Goal: Navigation & Orientation: Find specific page/section

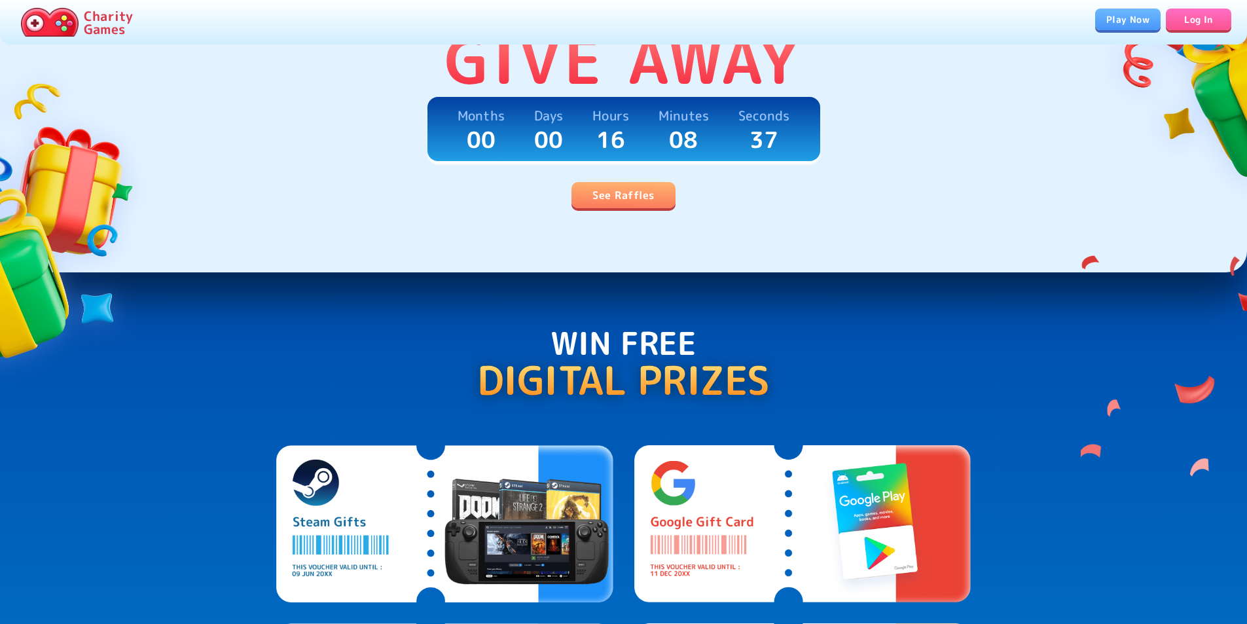
scroll to position [65, 0]
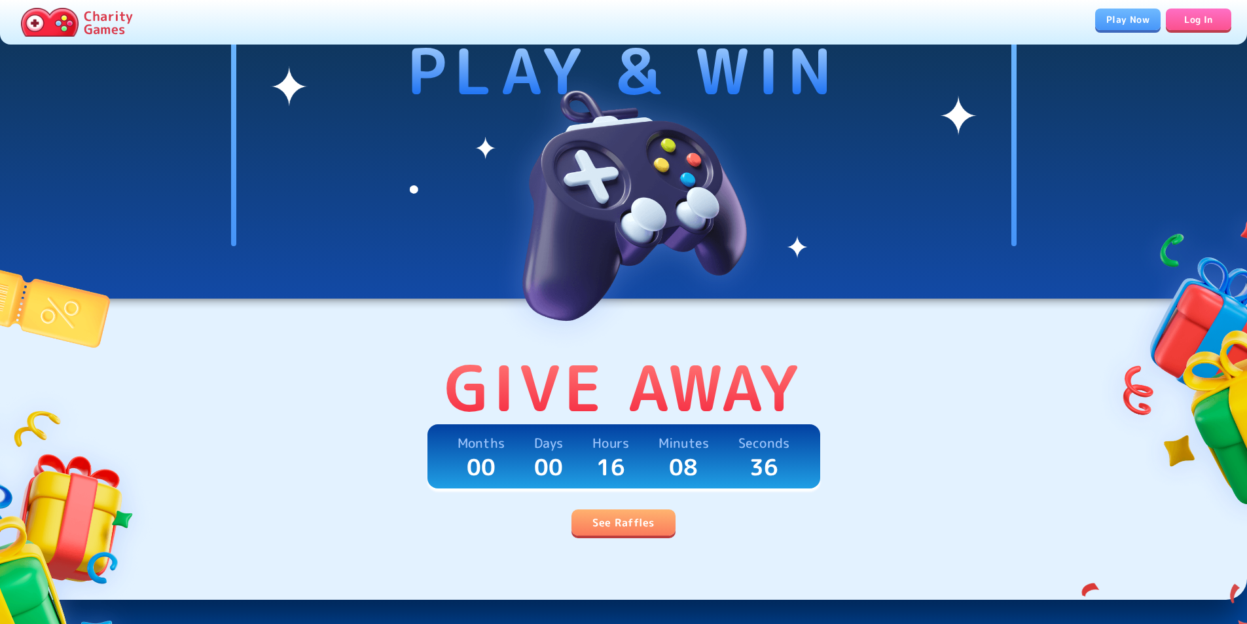
click at [1131, 12] on link "Play Now" at bounding box center [1127, 20] width 65 height 22
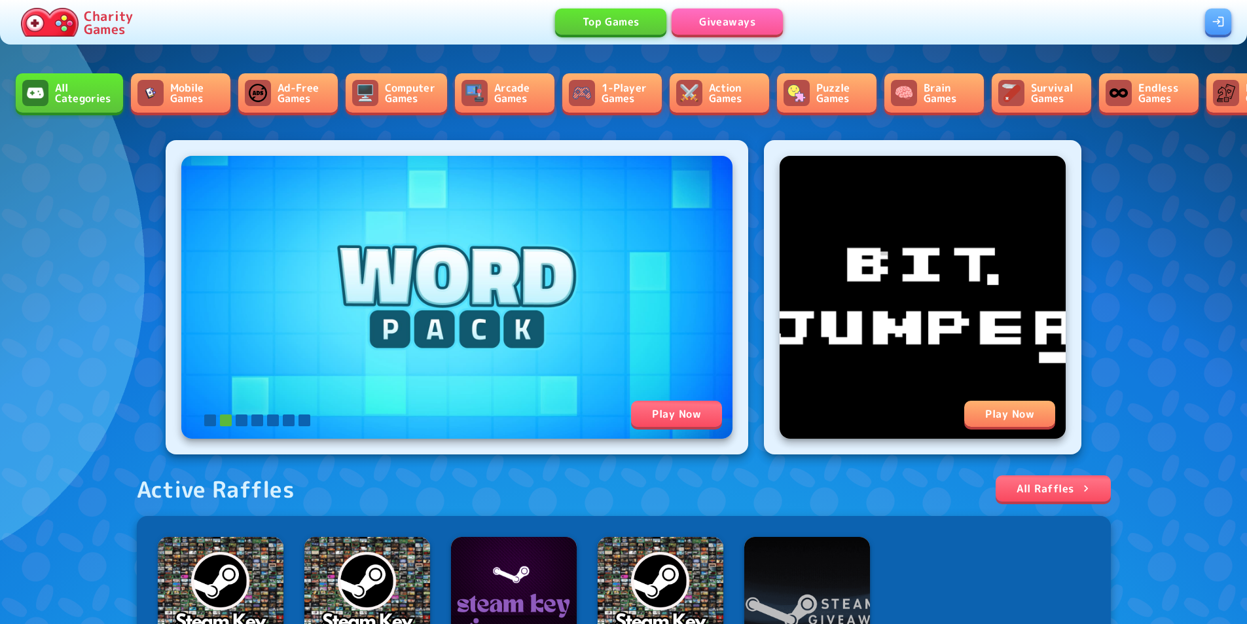
click at [686, 26] on link "Giveaways" at bounding box center [727, 22] width 111 height 26
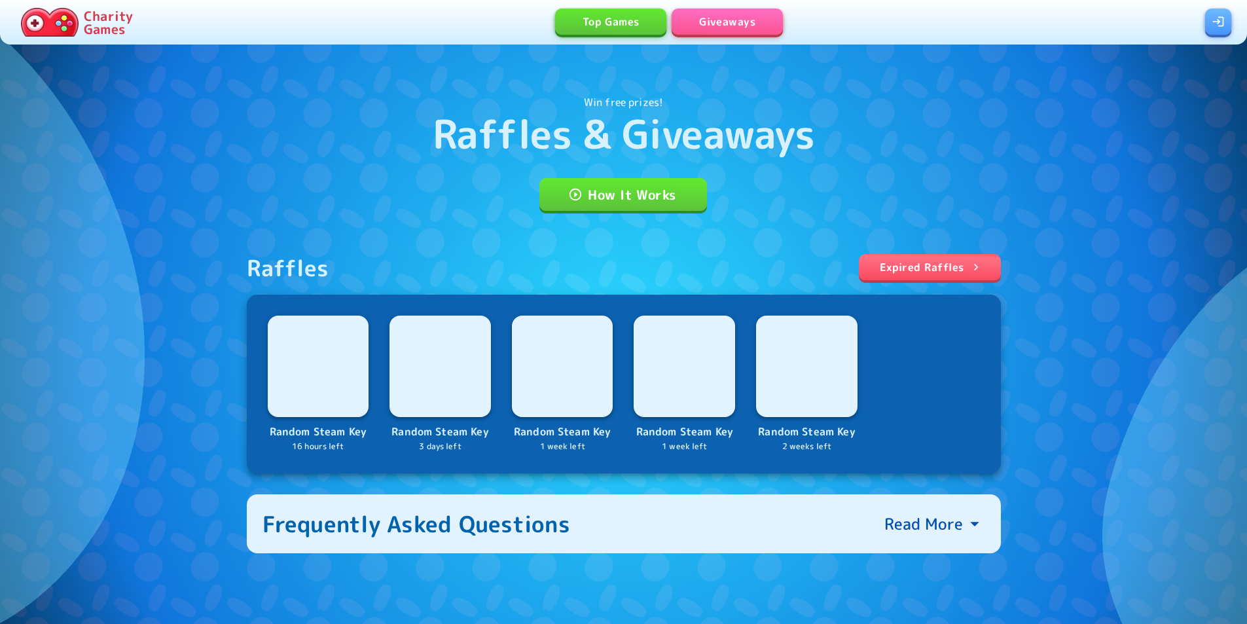
scroll to position [72, 0]
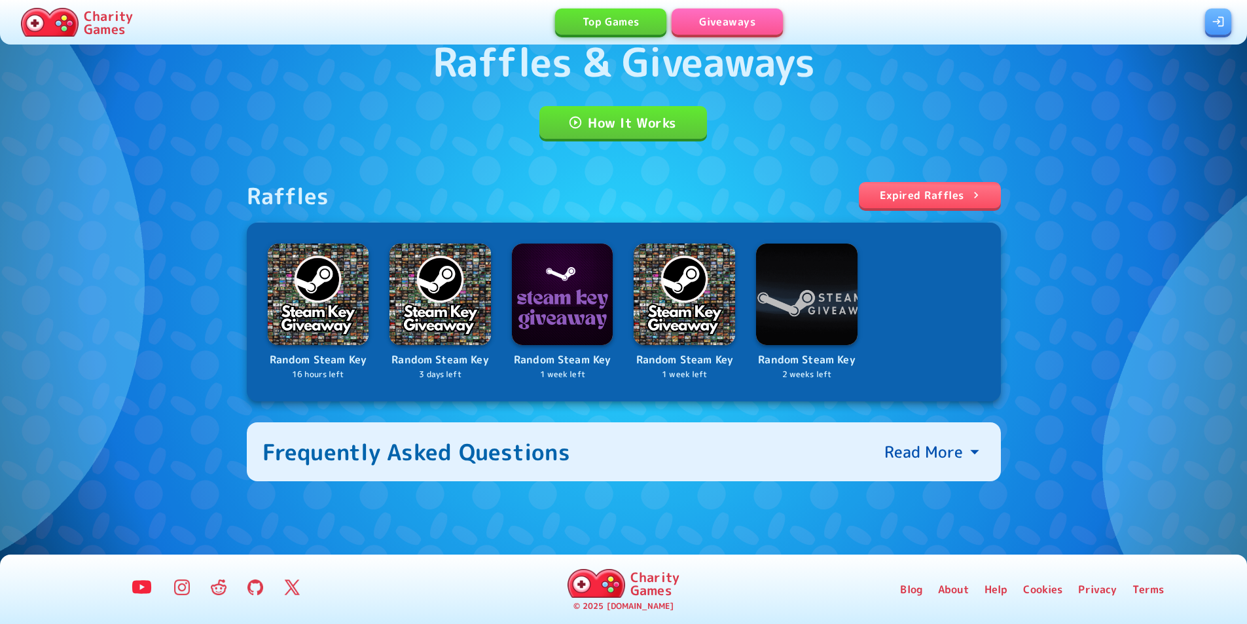
click at [952, 200] on link "Expired Raffles" at bounding box center [930, 195] width 142 height 26
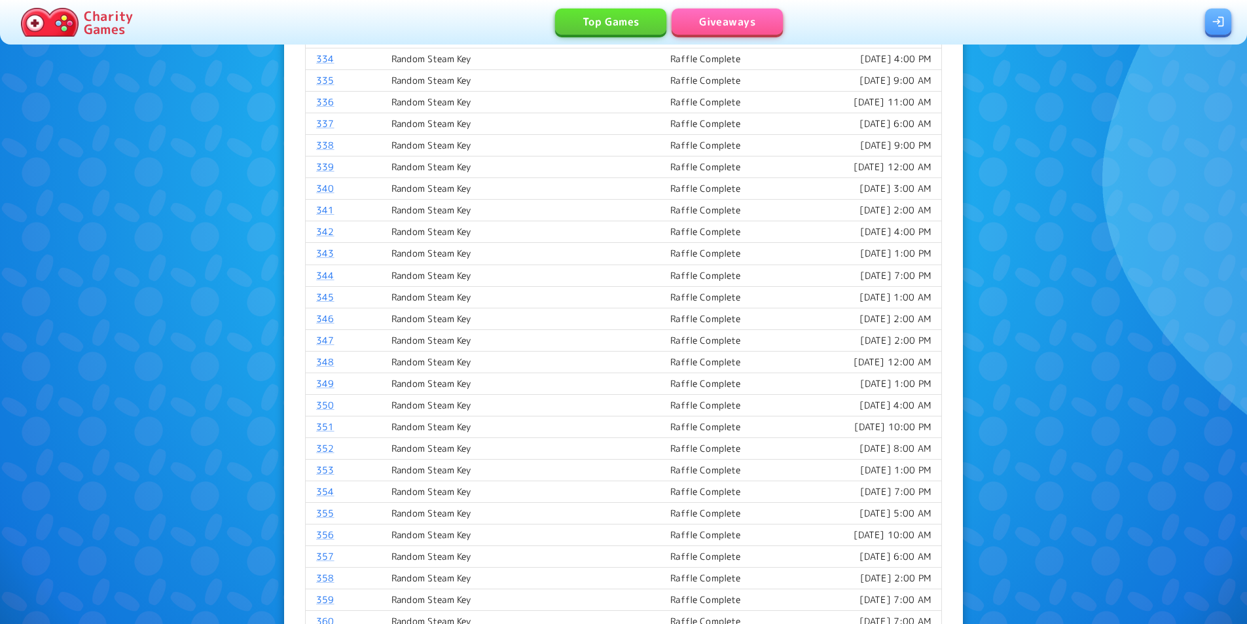
scroll to position [849, 0]
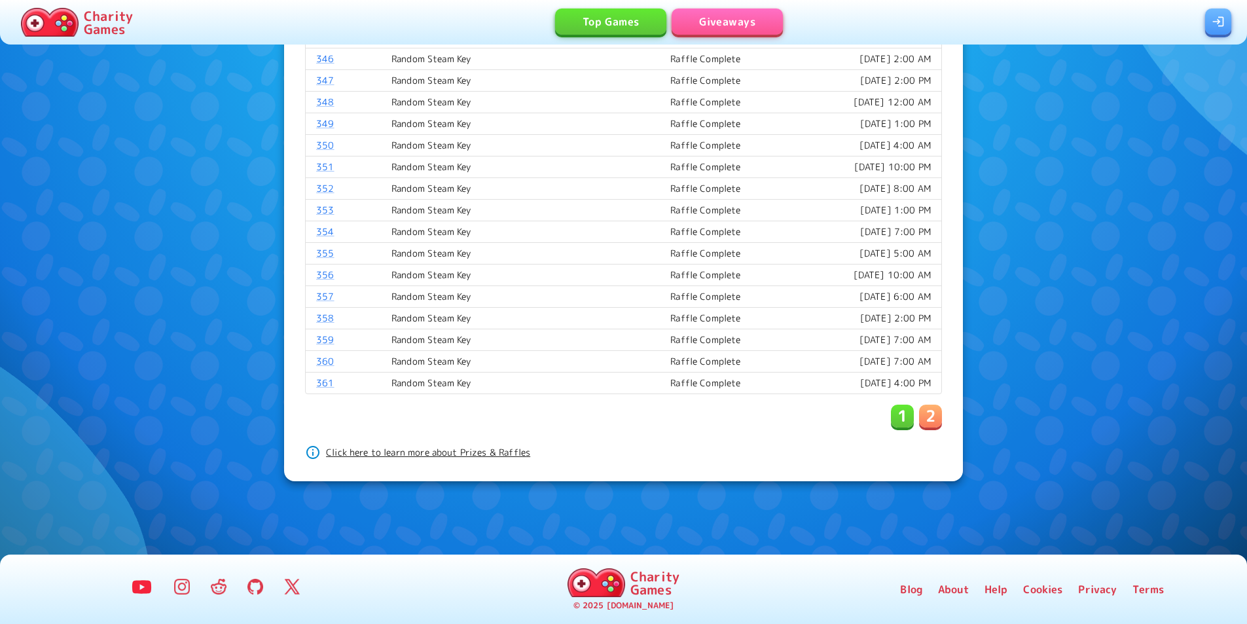
click at [612, 13] on link "Top Games" at bounding box center [610, 22] width 111 height 26
